Goal: Information Seeking & Learning: Learn about a topic

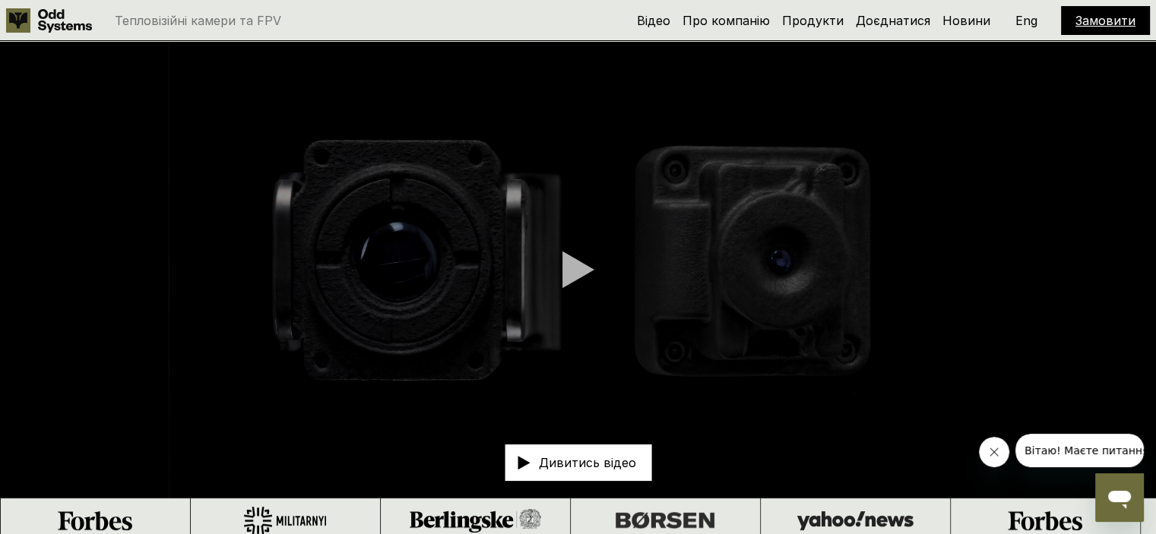
click at [201, 18] on p "Тепловізійні камери та FPV" at bounding box center [198, 20] width 166 height 12
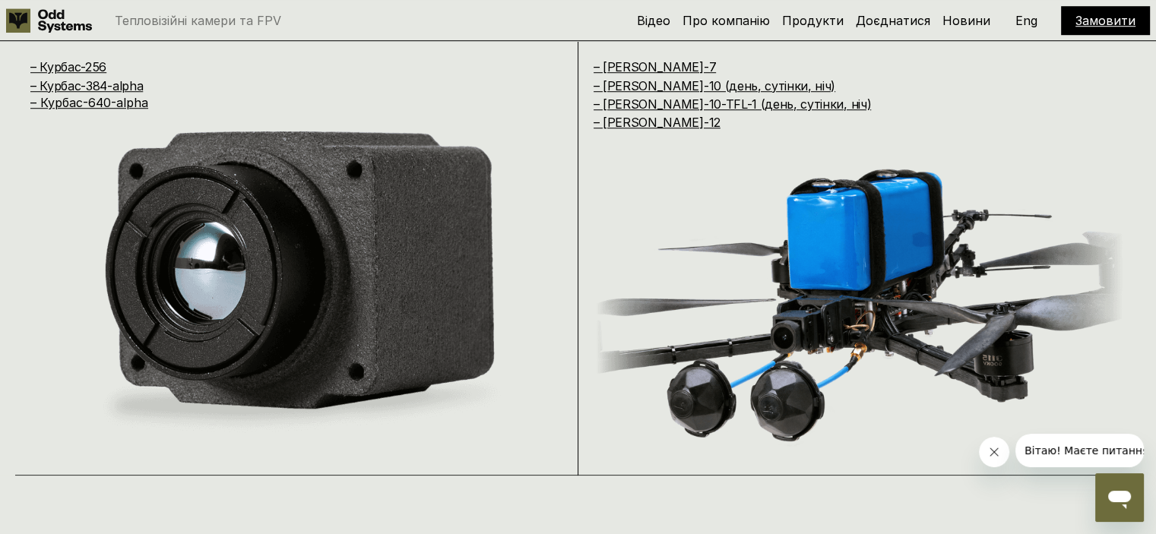
scroll to position [1140, 0]
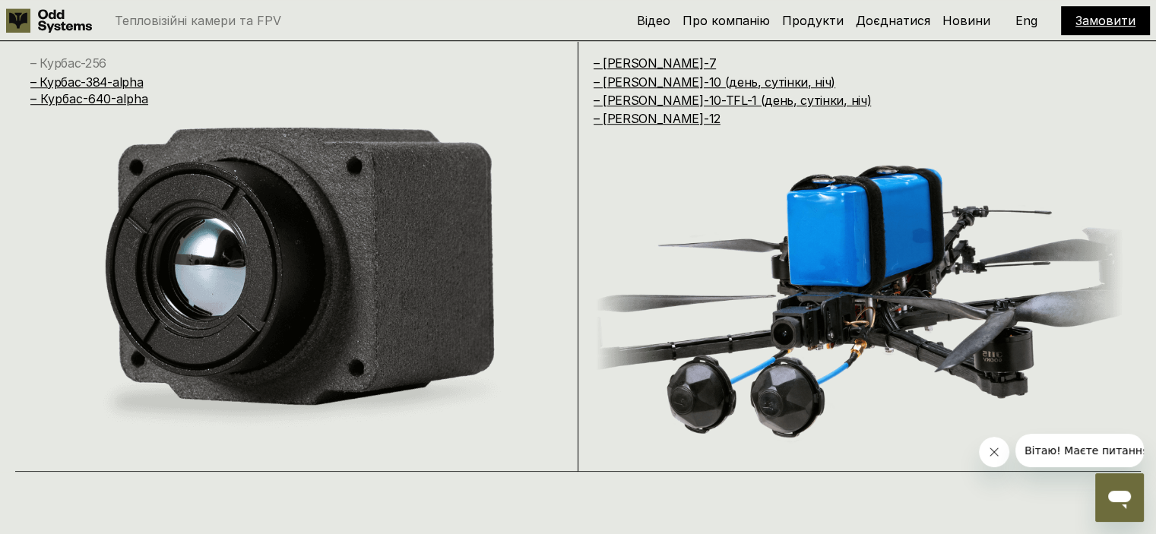
click at [58, 57] on link "– Курбас-256" at bounding box center [68, 62] width 76 height 15
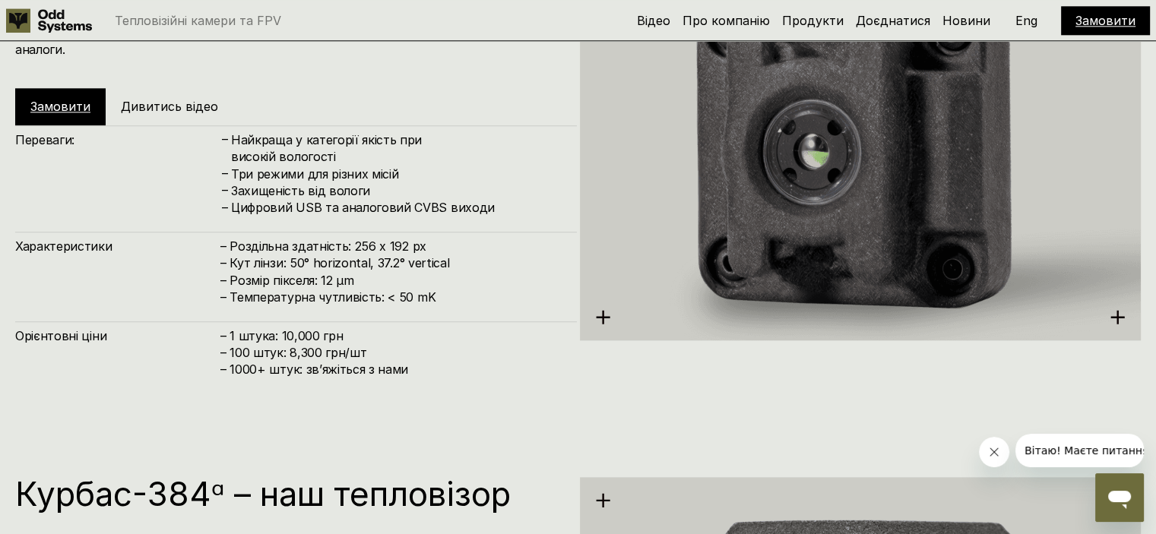
scroll to position [1840, 0]
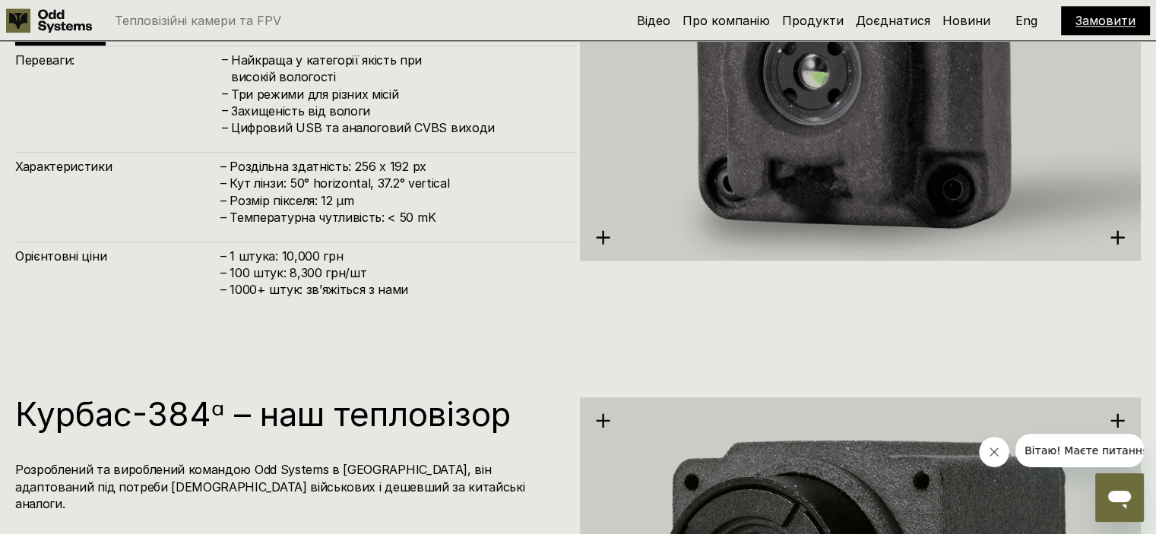
click at [1020, 20] on p "Eng" at bounding box center [1027, 20] width 22 height 12
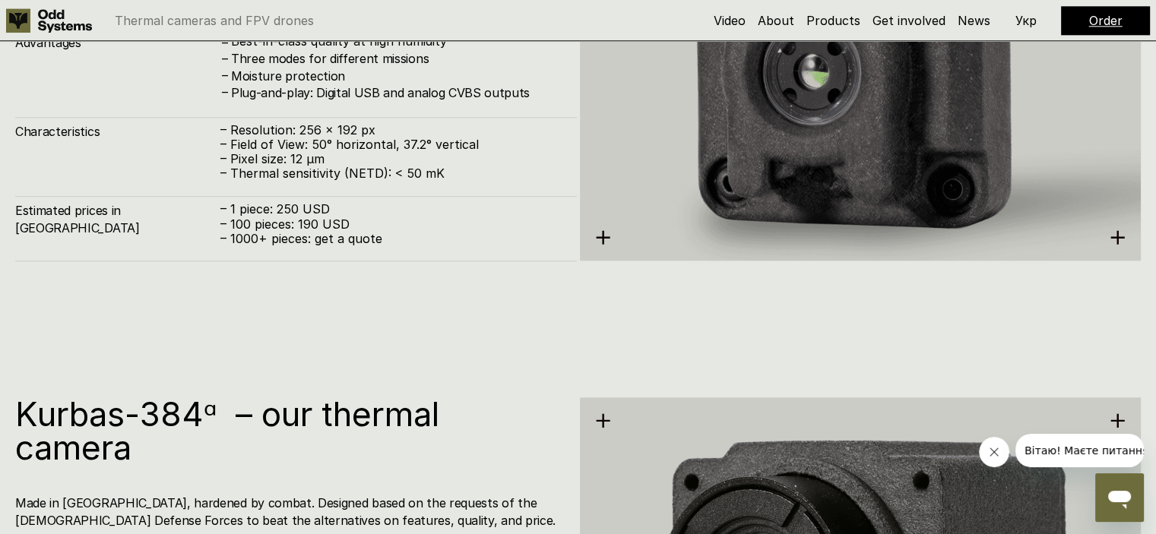
click at [1020, 20] on p "Укр" at bounding box center [1026, 20] width 21 height 12
